Goal: Task Accomplishment & Management: Use online tool/utility

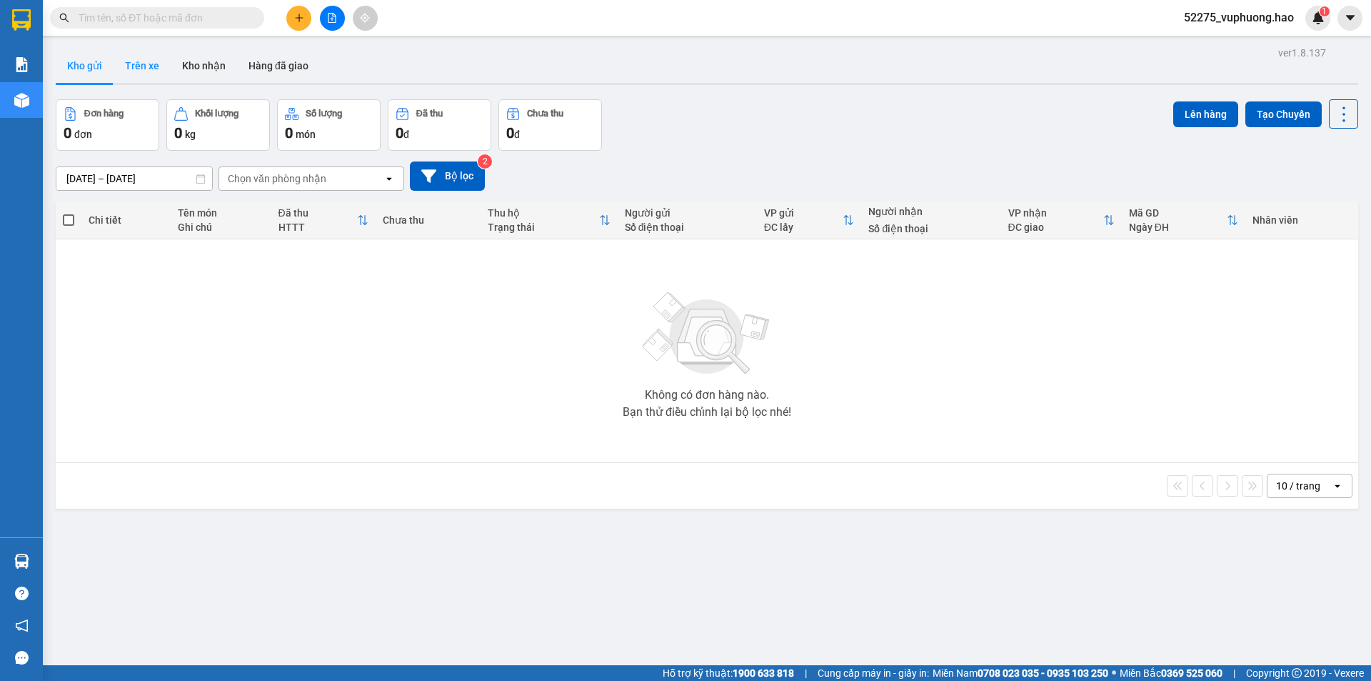
drag, startPoint x: 141, startPoint y: 67, endPoint x: 134, endPoint y: 67, distance: 7.9
click at [140, 67] on button "Trên xe" at bounding box center [142, 66] width 57 height 34
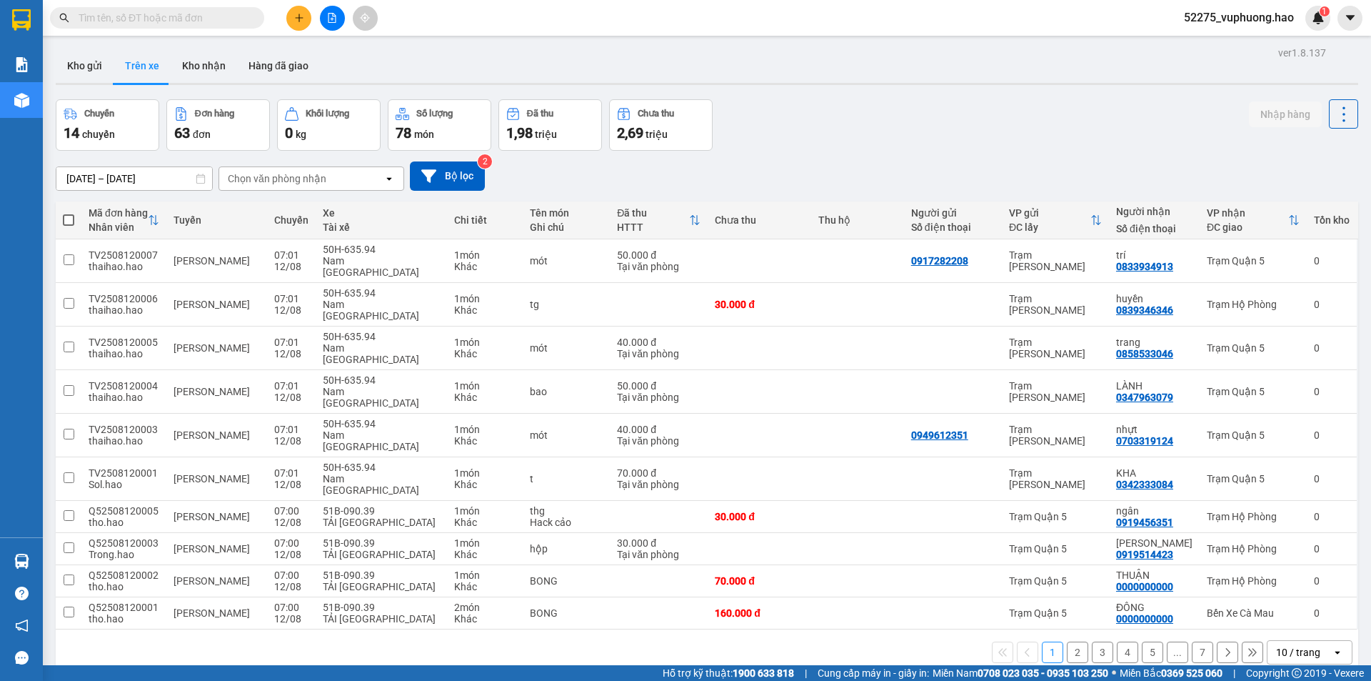
click at [346, 172] on div "Chọn văn phòng nhận" at bounding box center [301, 178] width 164 height 23
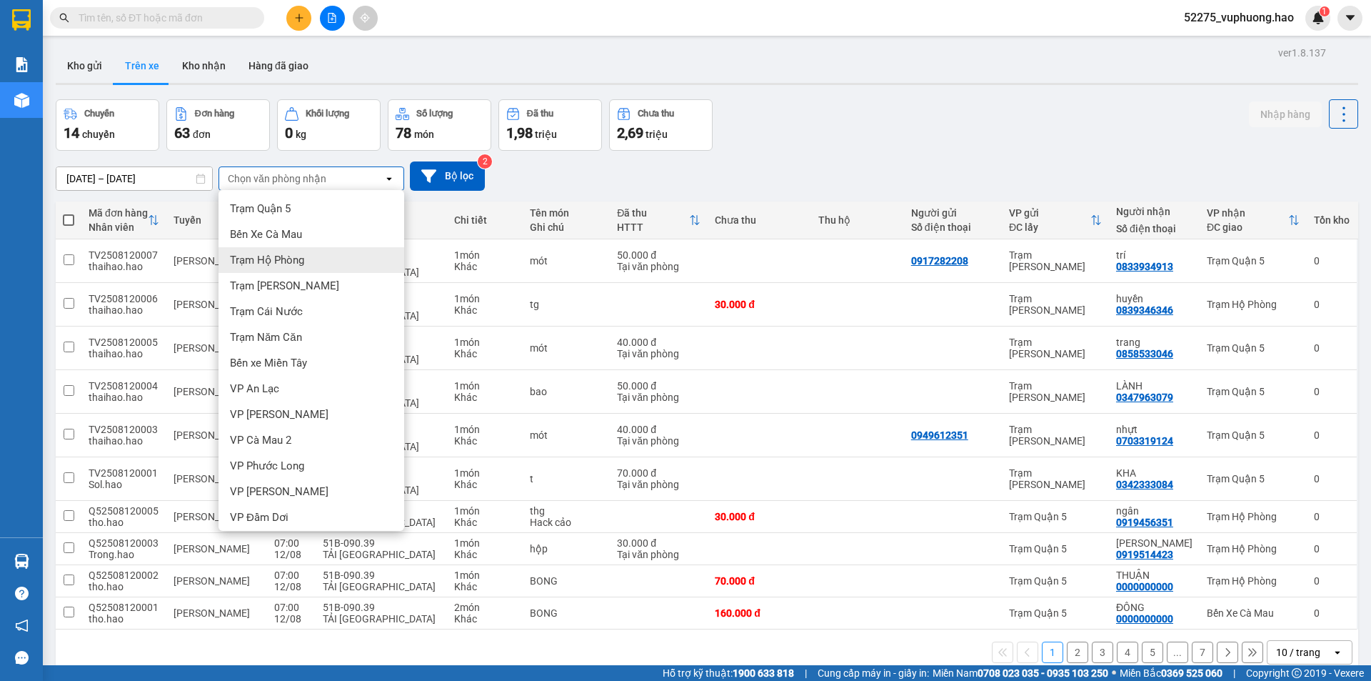
click at [319, 250] on div "Trạm Hộ Phòng" at bounding box center [312, 260] width 186 height 26
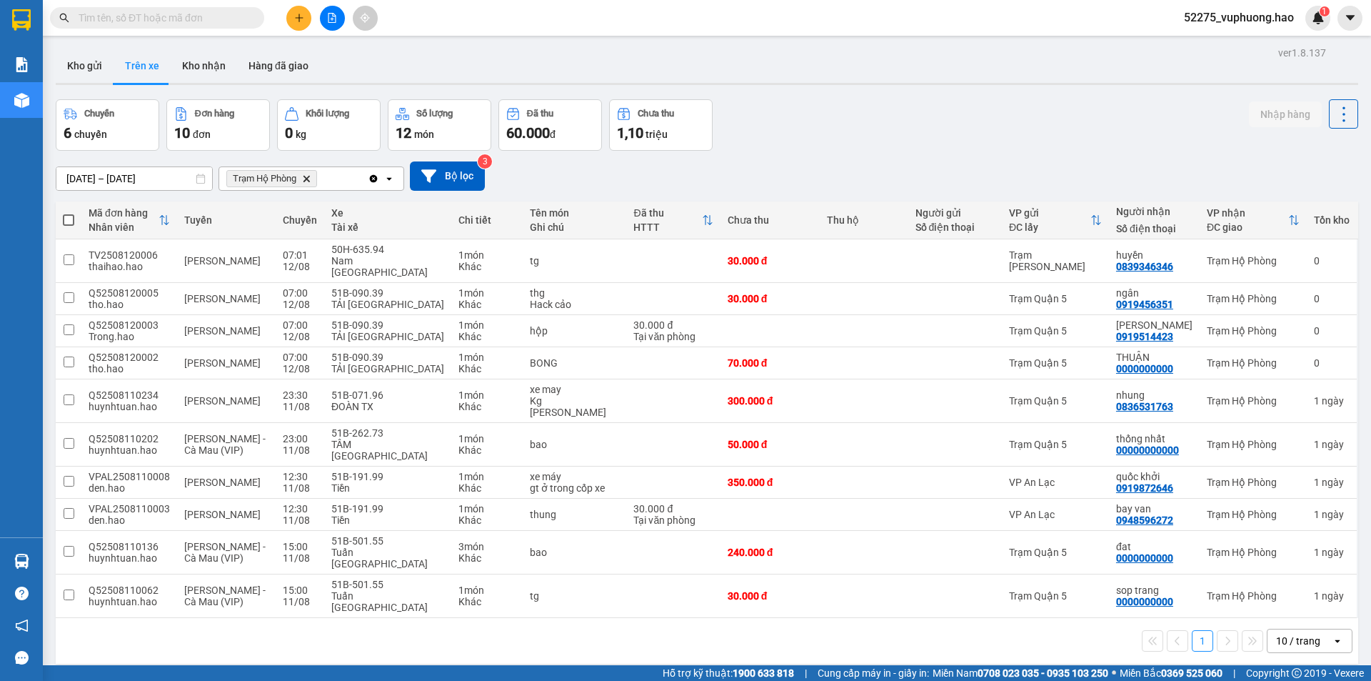
click at [308, 178] on icon "Trạm Hộ Phòng, close by backspace" at bounding box center [307, 178] width 6 height 6
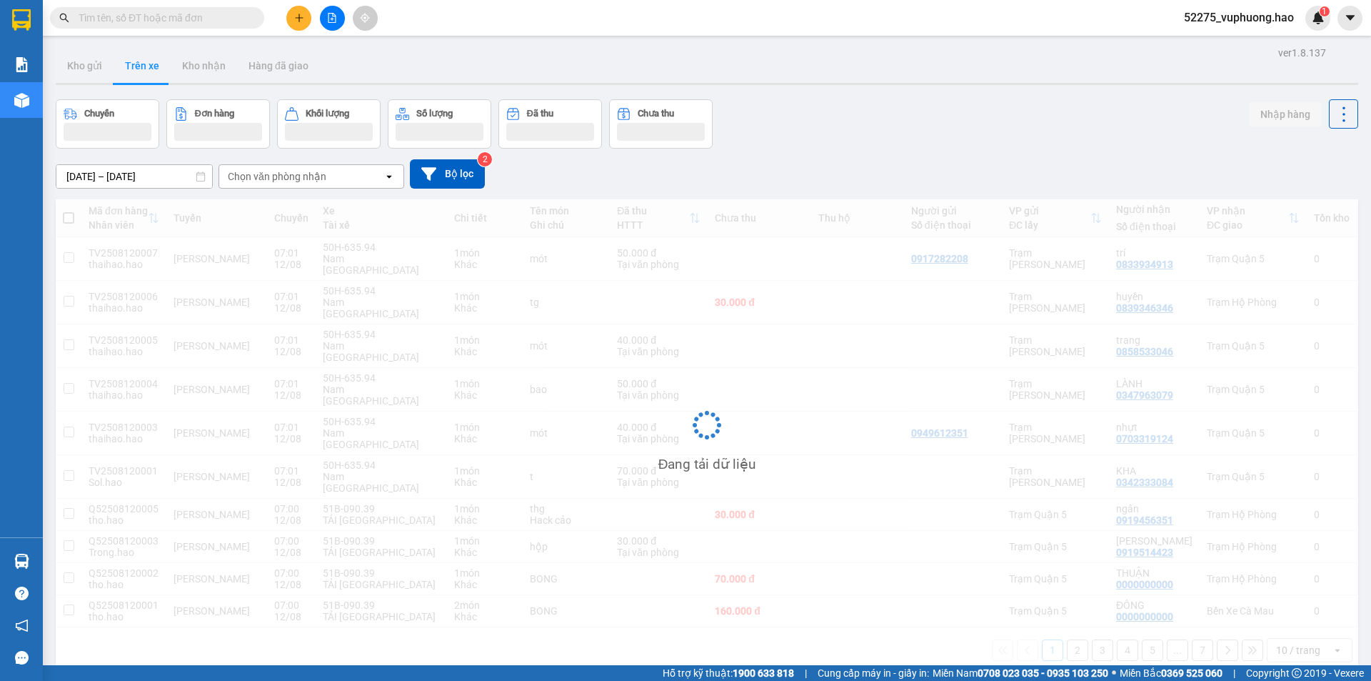
click at [361, 174] on div "Chọn văn phòng nhận" at bounding box center [301, 176] width 164 height 23
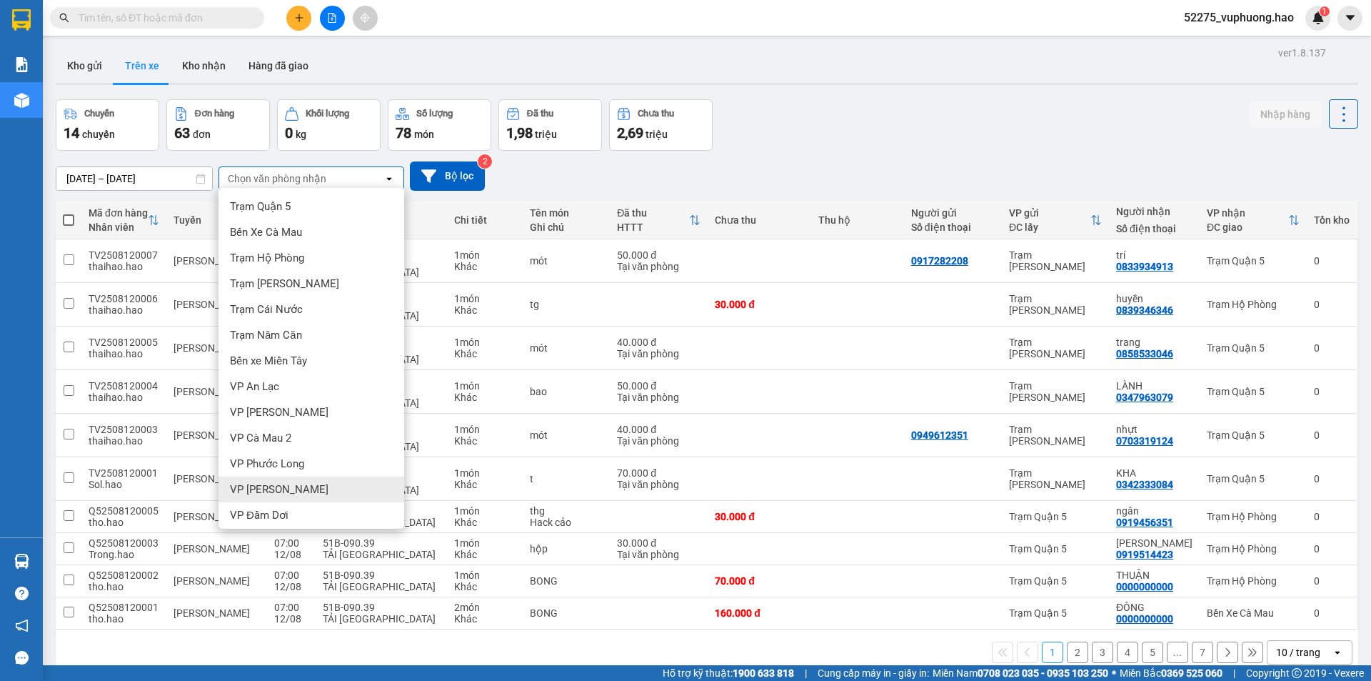
click at [288, 488] on span "VP [PERSON_NAME]" at bounding box center [279, 489] width 99 height 14
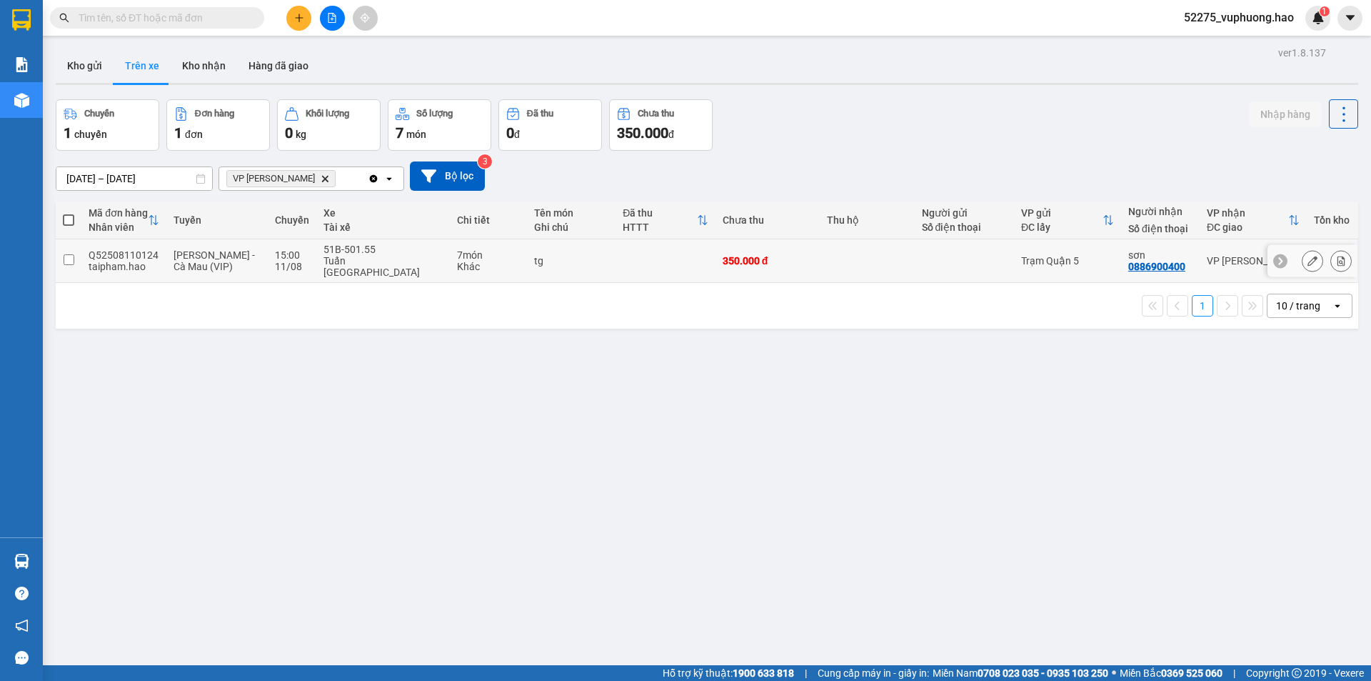
click at [886, 256] on td at bounding box center [867, 261] width 94 height 44
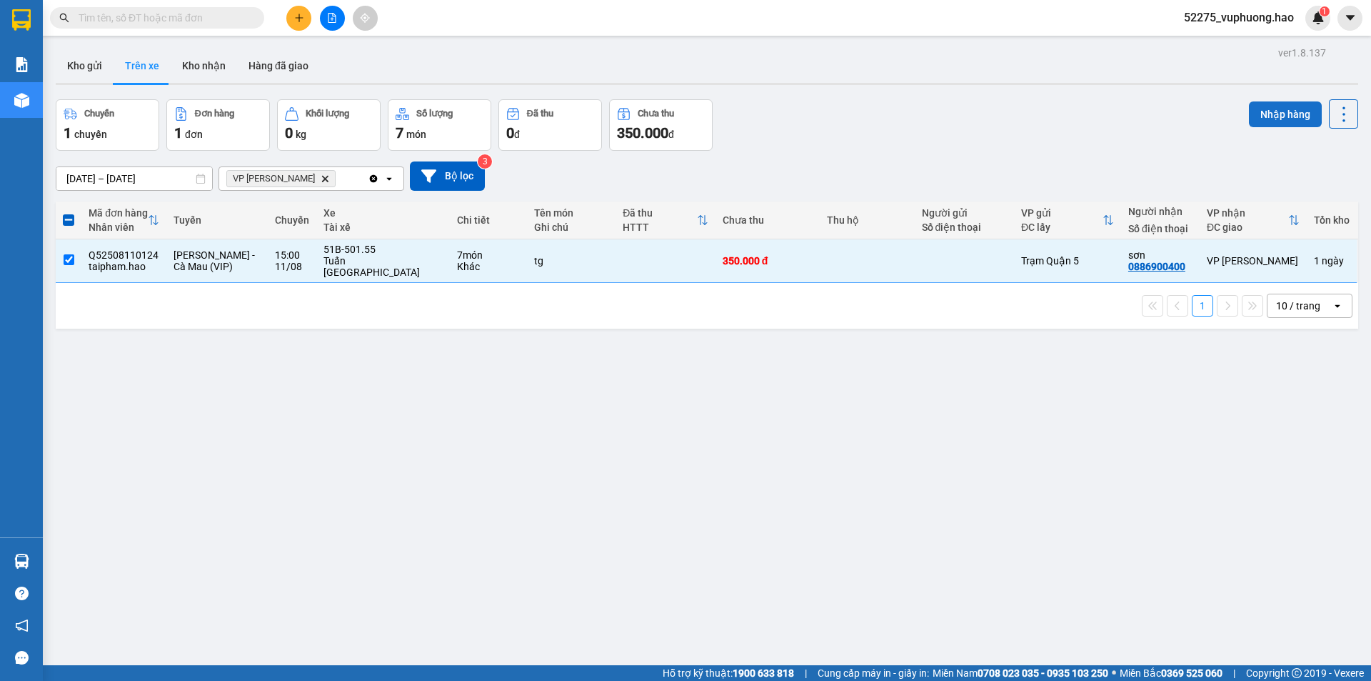
click at [1256, 112] on button "Nhập hàng" at bounding box center [1285, 114] width 73 height 26
checkbox input "false"
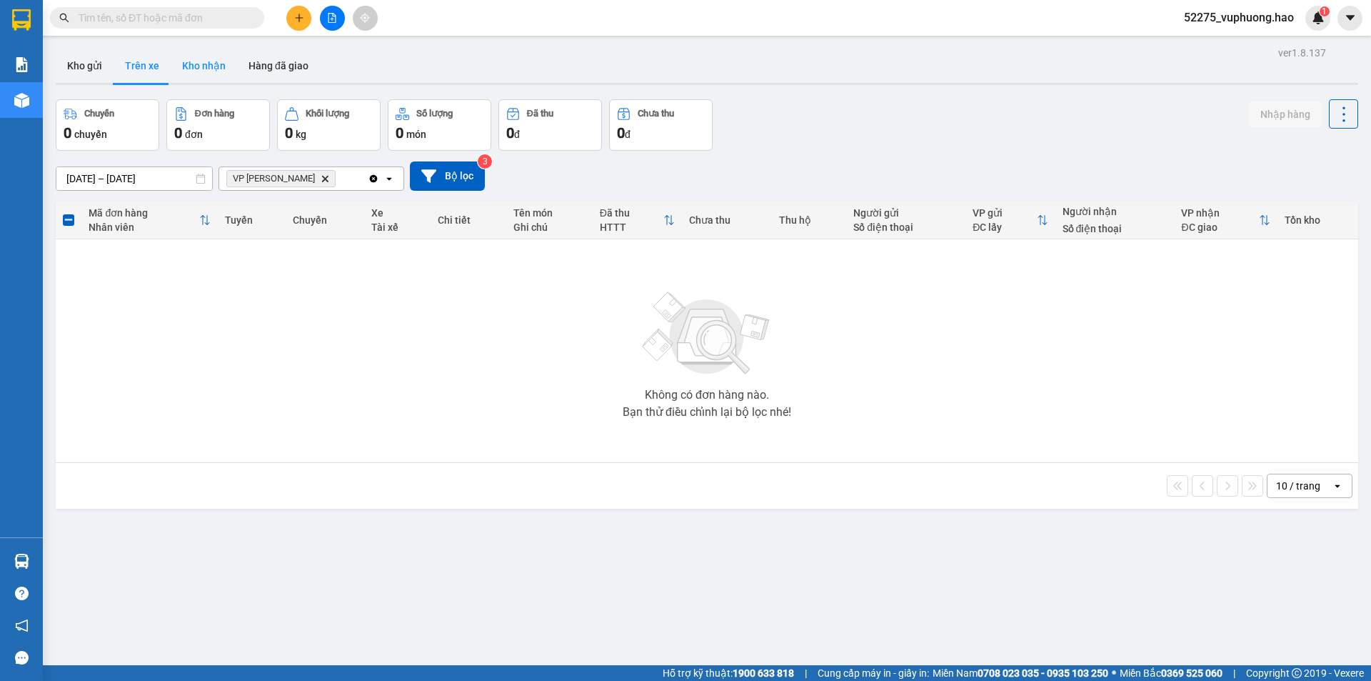
click at [203, 59] on button "Kho nhận" at bounding box center [204, 66] width 66 height 34
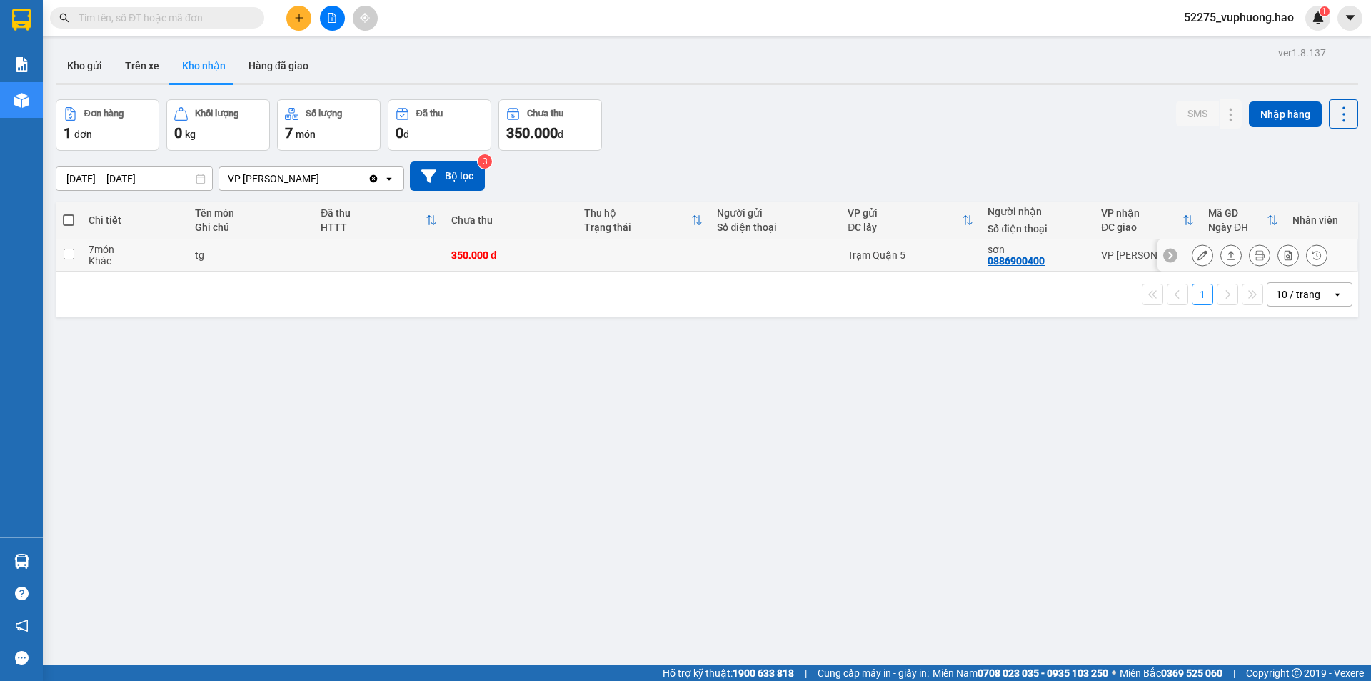
click at [1226, 252] on button at bounding box center [1231, 255] width 20 height 25
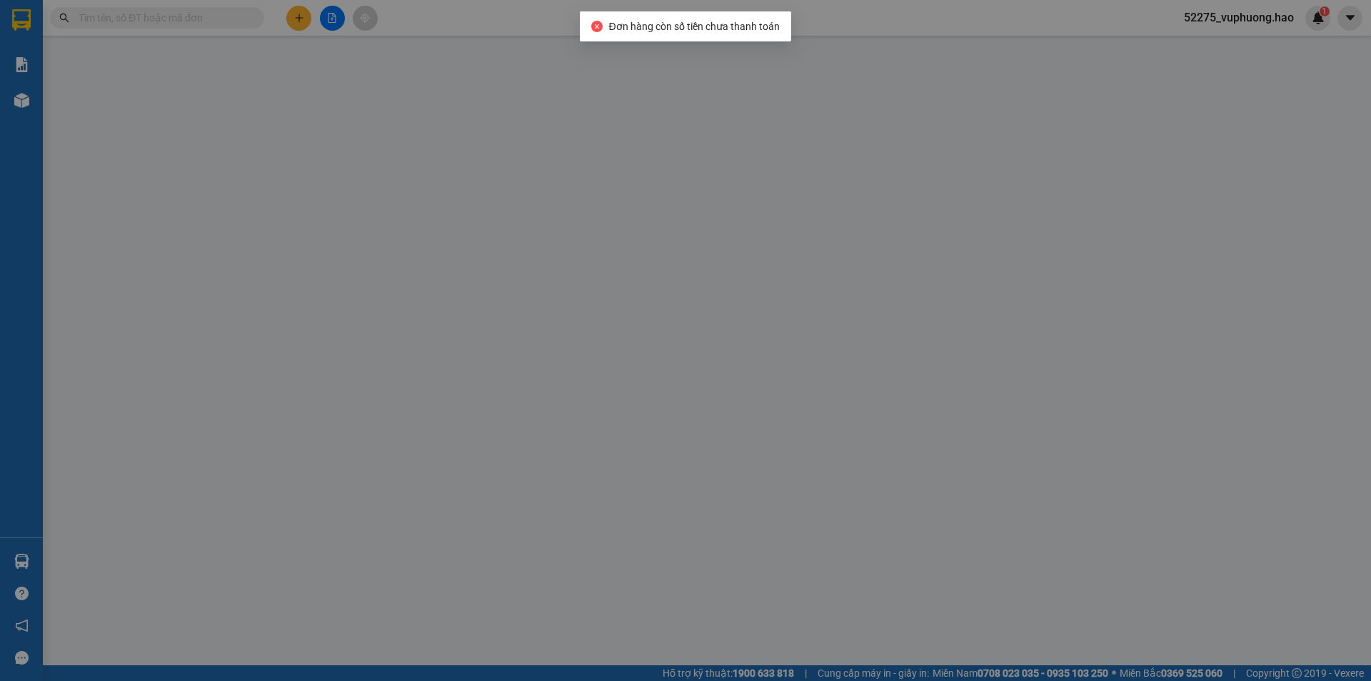
type input "0886900400"
type input "sơn"
type input "350.000"
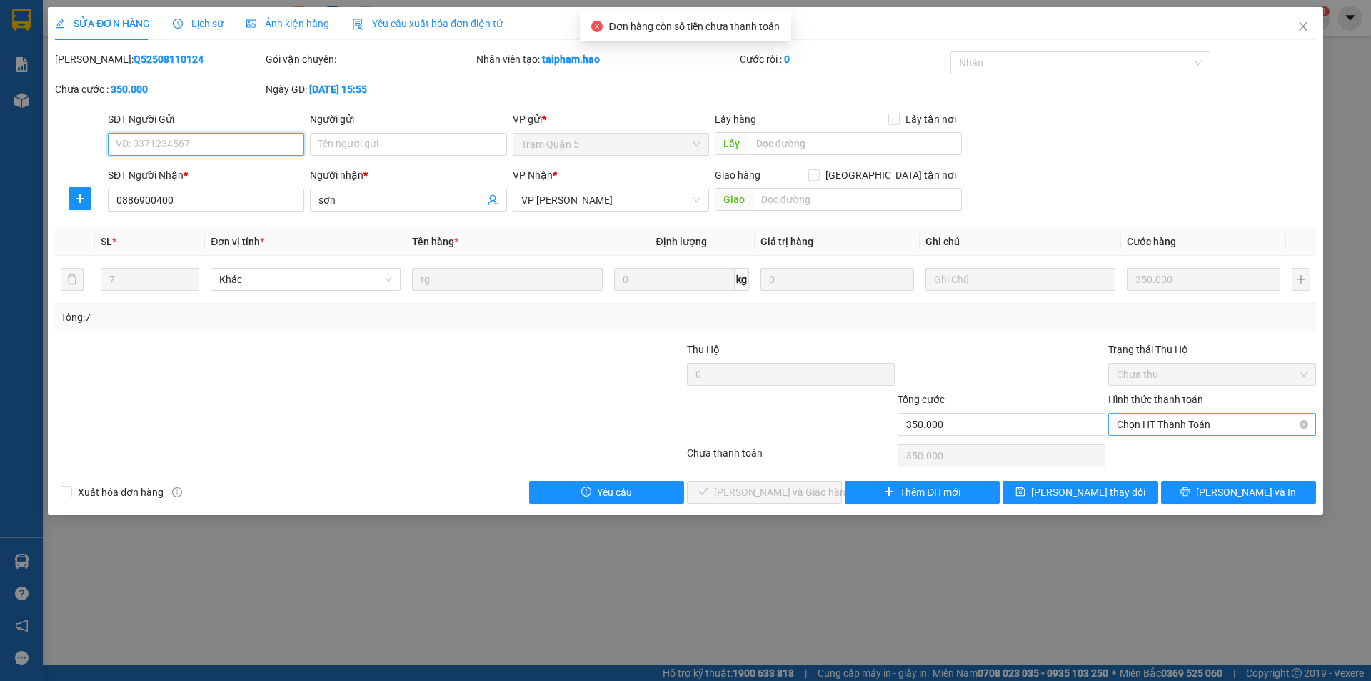
click at [1148, 428] on span "Chọn HT Thanh Toán" at bounding box center [1212, 424] width 191 height 21
click at [1146, 456] on div "Tại văn phòng" at bounding box center [1212, 453] width 191 height 16
type input "0"
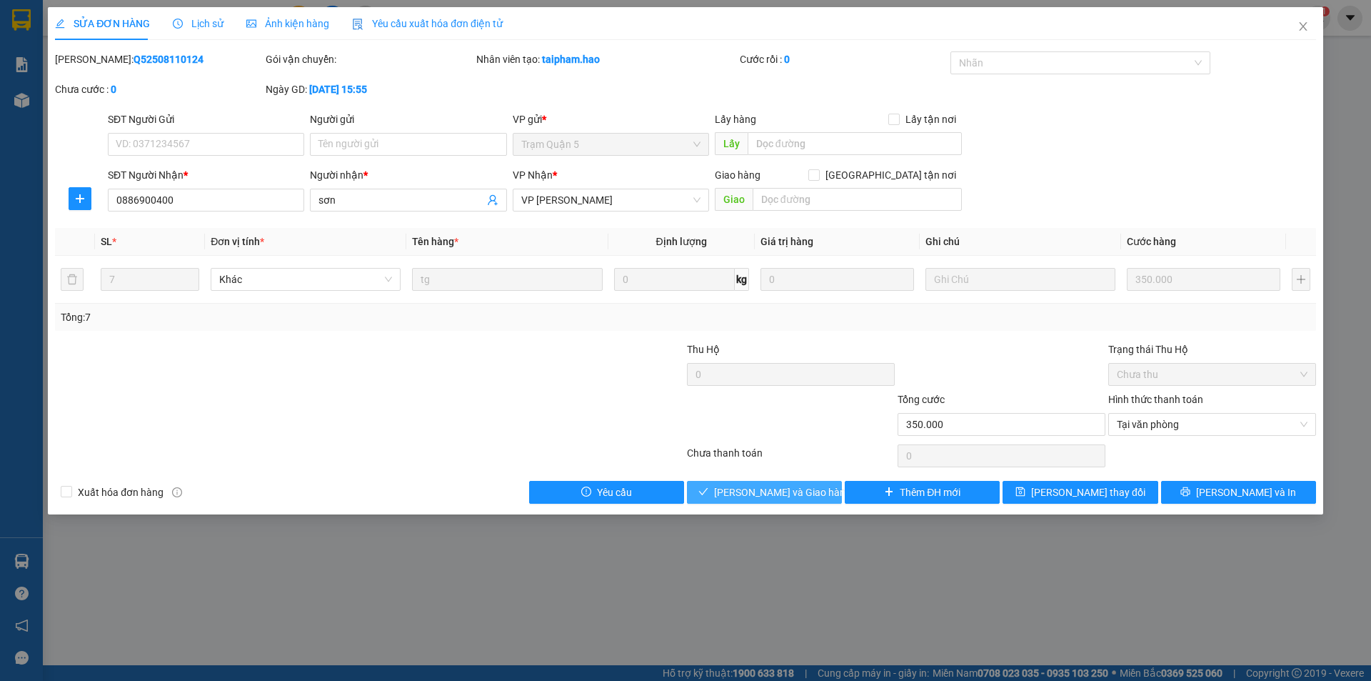
click at [794, 483] on button "[PERSON_NAME] và Giao hàng" at bounding box center [764, 492] width 155 height 23
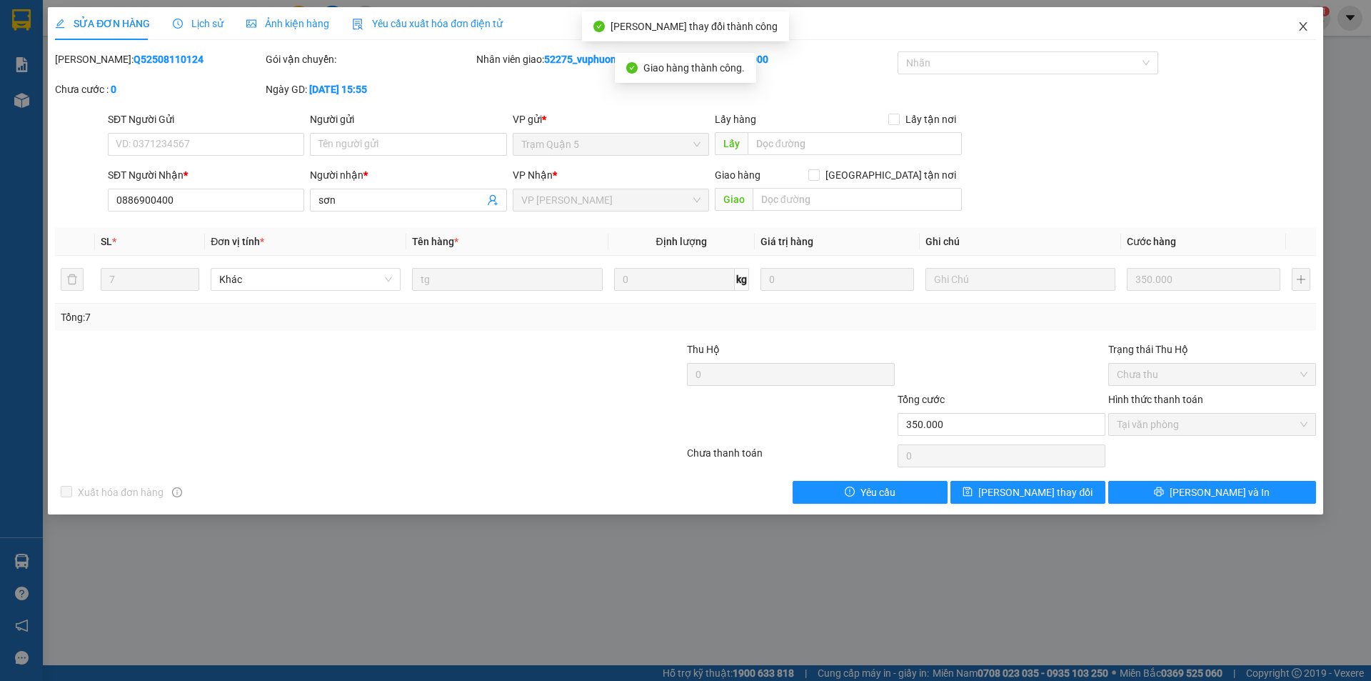
click at [1302, 26] on icon "close" at bounding box center [1303, 26] width 8 height 9
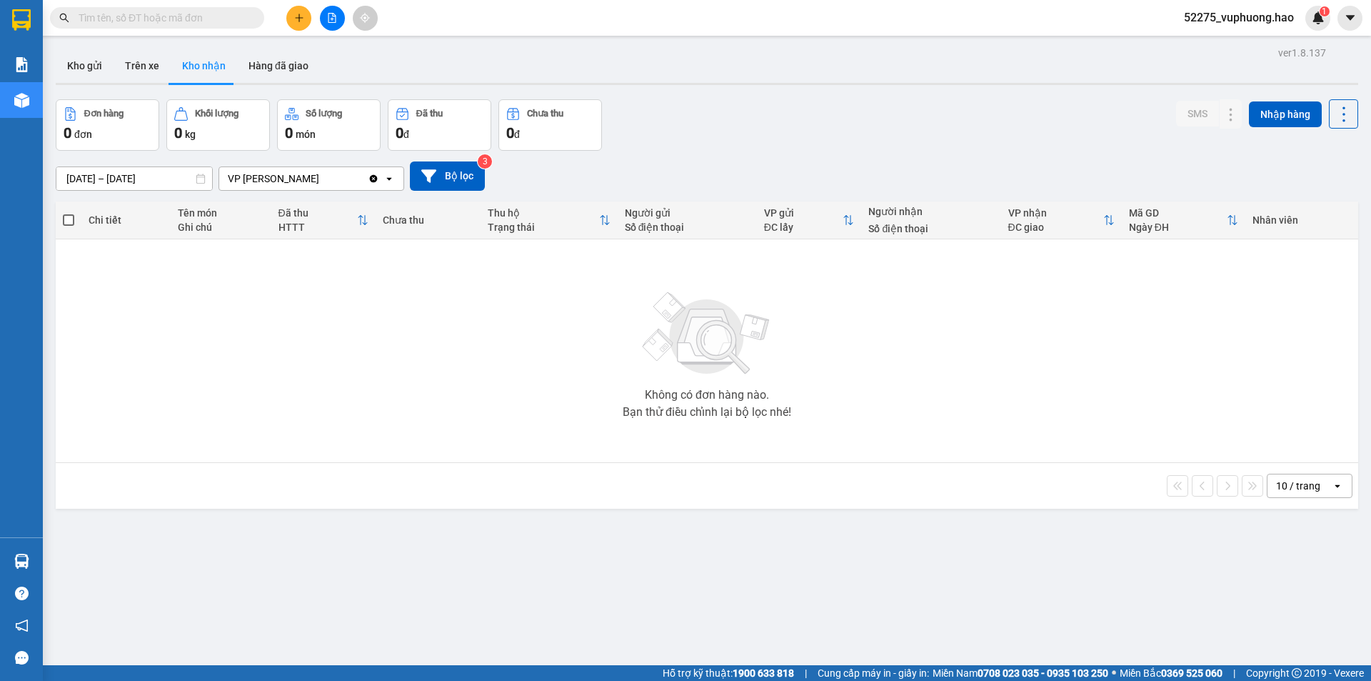
click at [793, 140] on div "Đơn hàng 0 đơn Khối lượng 0 kg Số lượng 0 món Đã thu 0 đ Chưa thu 0 đ SMS Nhập …" at bounding box center [707, 124] width 1303 height 51
click at [91, 64] on button "Kho gửi" at bounding box center [85, 66] width 58 height 34
